Goal: Check status: Check status

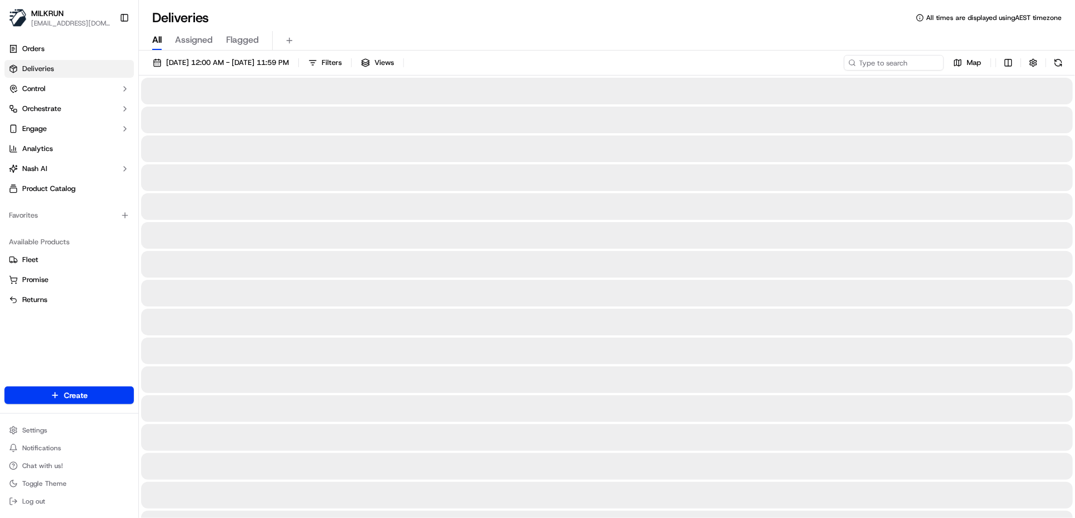
click at [161, 44] on span "All" at bounding box center [156, 39] width 9 height 13
click at [869, 62] on input at bounding box center [877, 63] width 133 height 16
paste input "5ee39f0b-de75-44e3-bc67-4787f687d72d"
type input "5ee39f0b-de75-44e3-bc67-4787f687d72d"
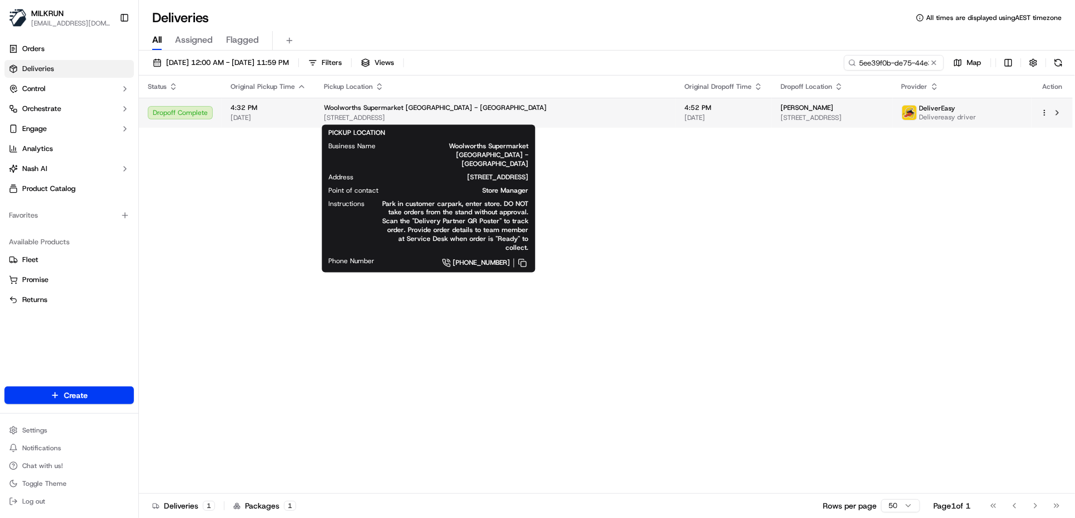
click at [342, 120] on span "[STREET_ADDRESS]" at bounding box center [495, 117] width 343 height 9
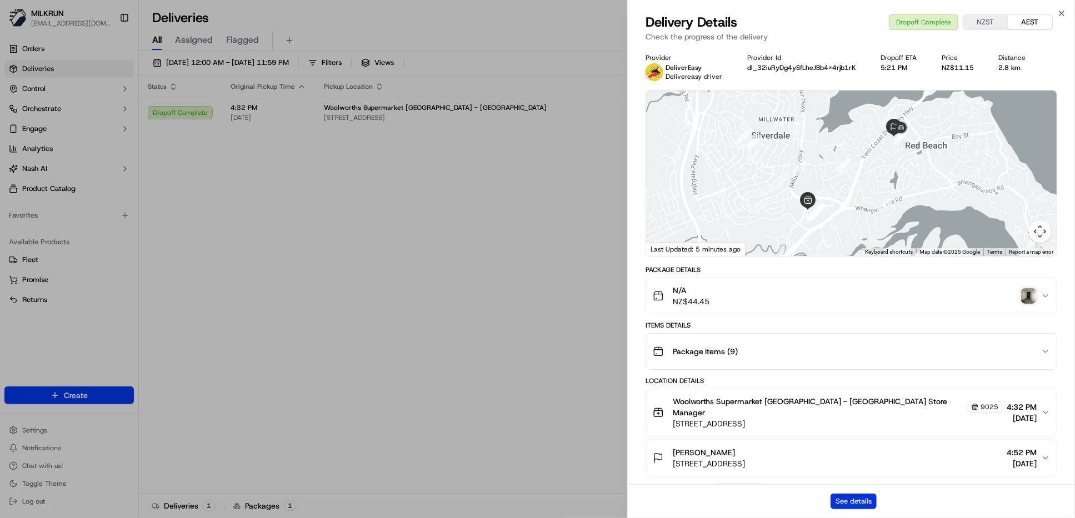
click at [852, 507] on button "See details" at bounding box center [854, 502] width 46 height 16
